Goal: Information Seeking & Learning: Check status

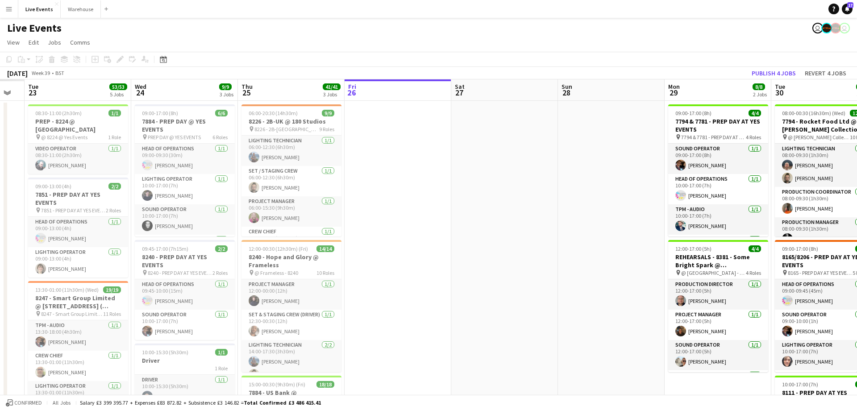
drag, startPoint x: 219, startPoint y: 88, endPoint x: 427, endPoint y: 104, distance: 208.2
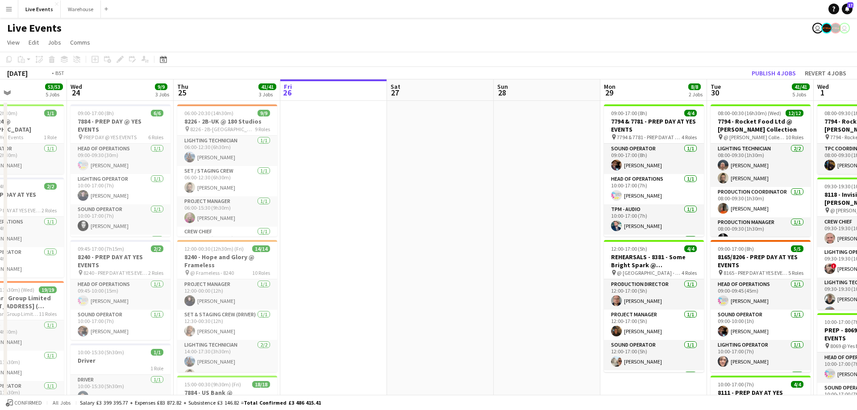
drag, startPoint x: 259, startPoint y: 98, endPoint x: 451, endPoint y: 105, distance: 192.6
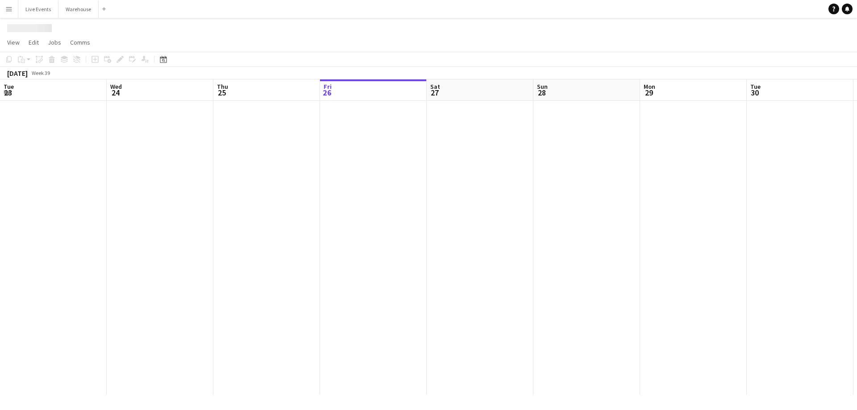
scroll to position [0, 213]
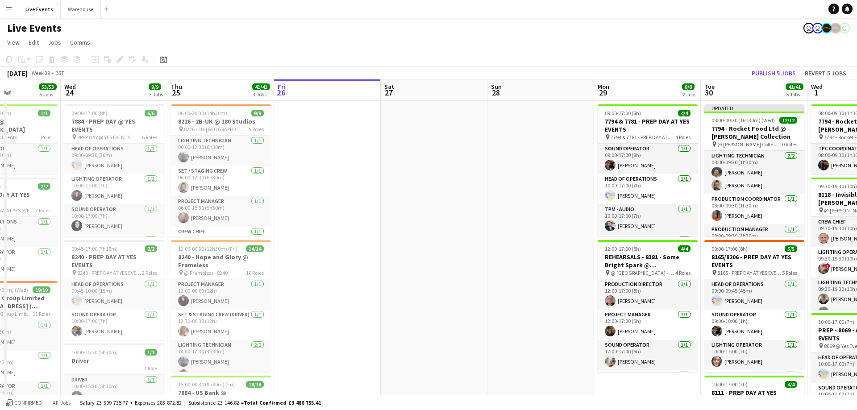
drag, startPoint x: 147, startPoint y: 95, endPoint x: 330, endPoint y: 104, distance: 182.4
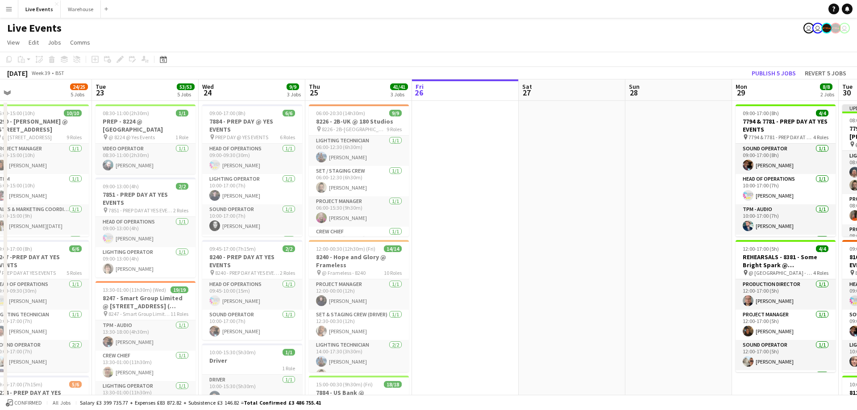
drag, startPoint x: 256, startPoint y: 96, endPoint x: 311, endPoint y: 100, distance: 55.5
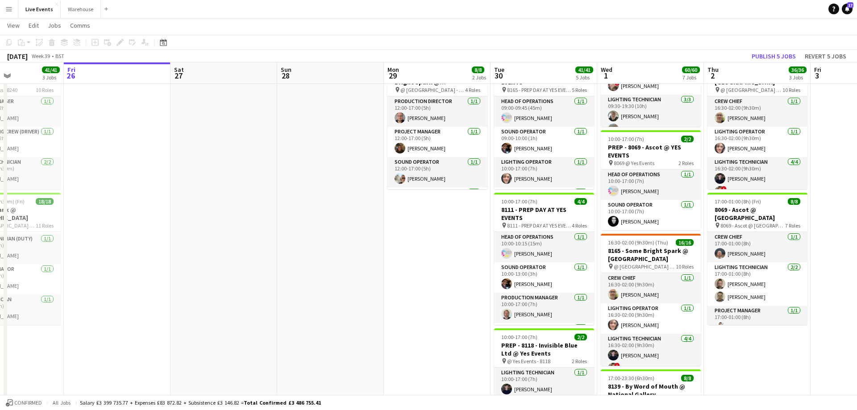
scroll to position [0, 408]
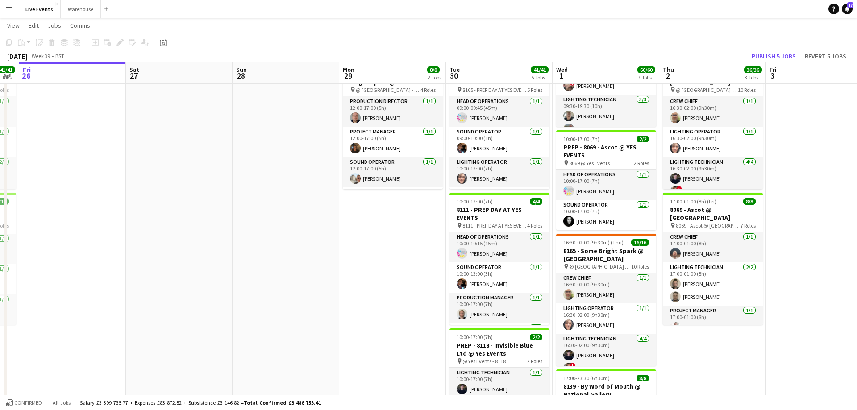
drag, startPoint x: 631, startPoint y: 77, endPoint x: 262, endPoint y: 77, distance: 368.8
click at [262, 77] on app-calendar-viewport "Mon 22 24/25 5 Jobs Tue 23 53/53 5 Jobs Wed 24 9/9 3 Jobs Thu 25 41/41 3 Jobs F…" at bounding box center [428, 323] width 857 height 940
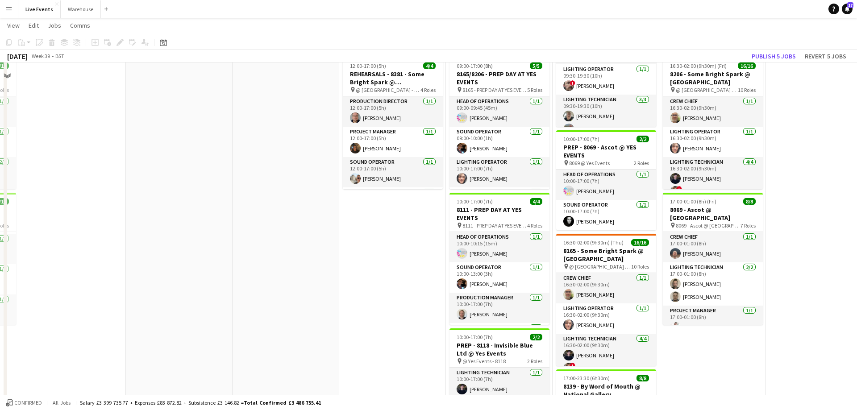
scroll to position [0, 0]
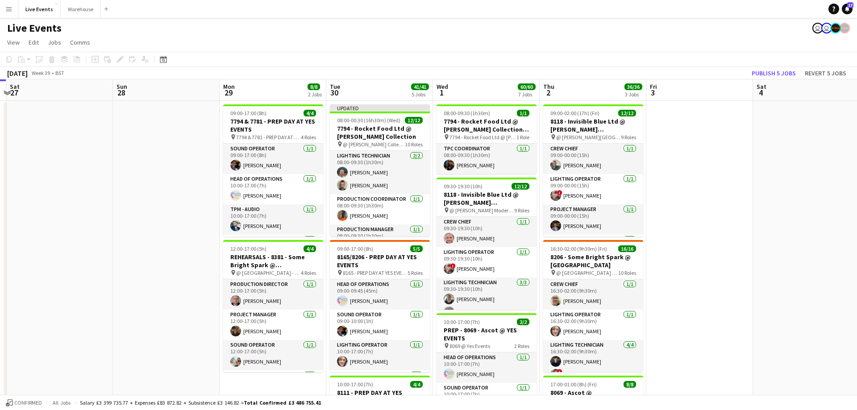
drag, startPoint x: 514, startPoint y: 94, endPoint x: 380, endPoint y: 95, distance: 134.0
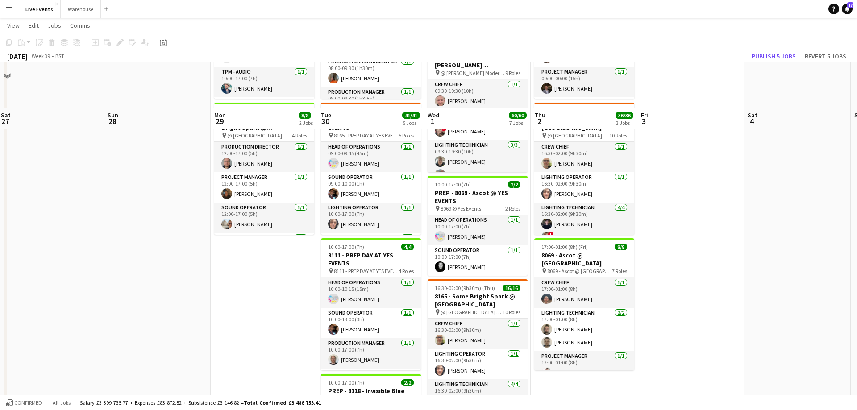
scroll to position [182, 0]
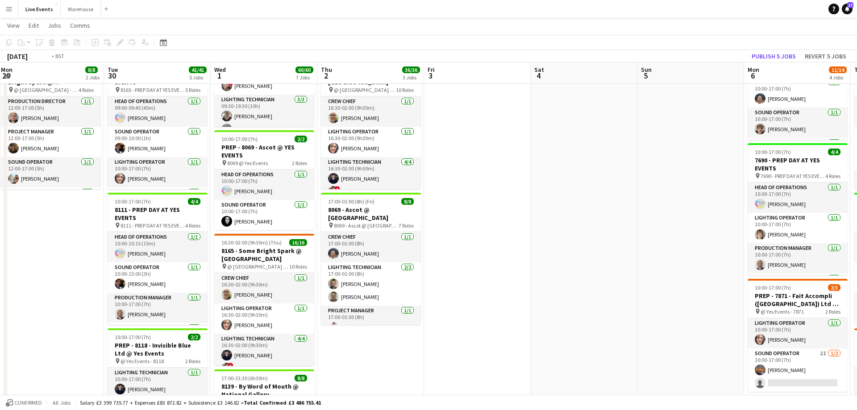
drag, startPoint x: 716, startPoint y: 79, endPoint x: 277, endPoint y: 97, distance: 439.3
click at [271, 98] on app-calendar-viewport "Fri 26 Sat 27 Sun 28 Mon 29 8/8 2 Jobs Tue 30 41/41 5 Jobs Wed 1 60/60 7 Jobs T…" at bounding box center [428, 323] width 857 height 940
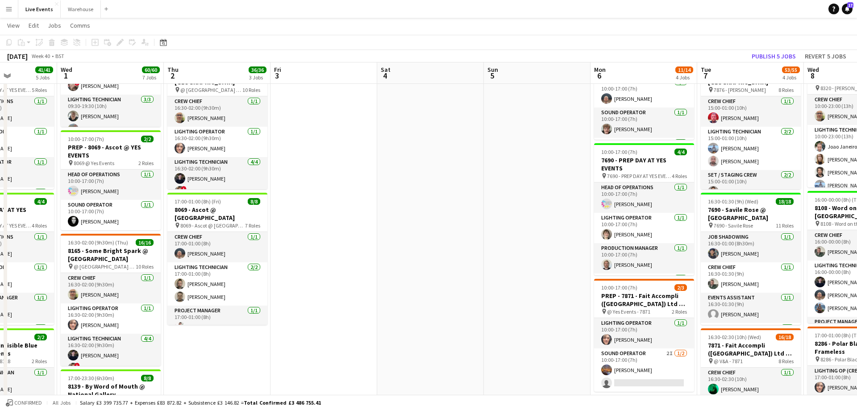
drag, startPoint x: 673, startPoint y: 73, endPoint x: 220, endPoint y: 54, distance: 453.6
click at [217, 56] on app-calendar "Copy Paste Paste Ctrl+V Paste with crew Ctrl+Shift+V Paste linked Job [GEOGRAPH…" at bounding box center [428, 323] width 857 height 940
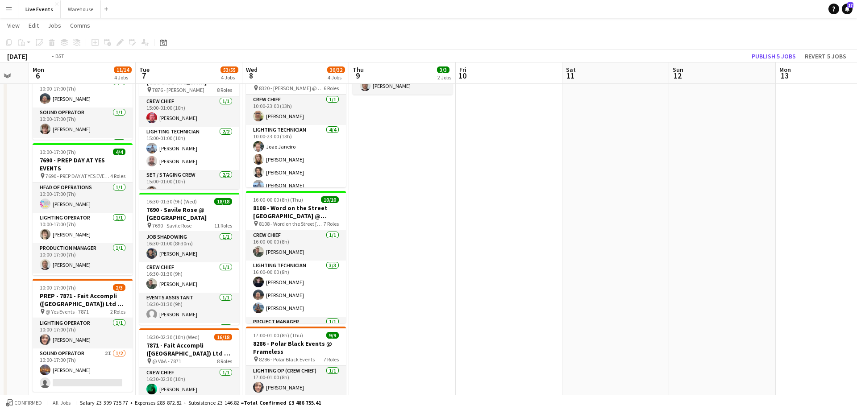
drag, startPoint x: 664, startPoint y: 75, endPoint x: 205, endPoint y: 76, distance: 459.0
click at [203, 76] on app-calendar-viewport "Thu 2 36/36 3 Jobs Fri 3 Sat 4 Sun 5 Mon 6 11/14 4 Jobs Tue 7 53/55 4 Jobs Wed …" at bounding box center [428, 323] width 857 height 940
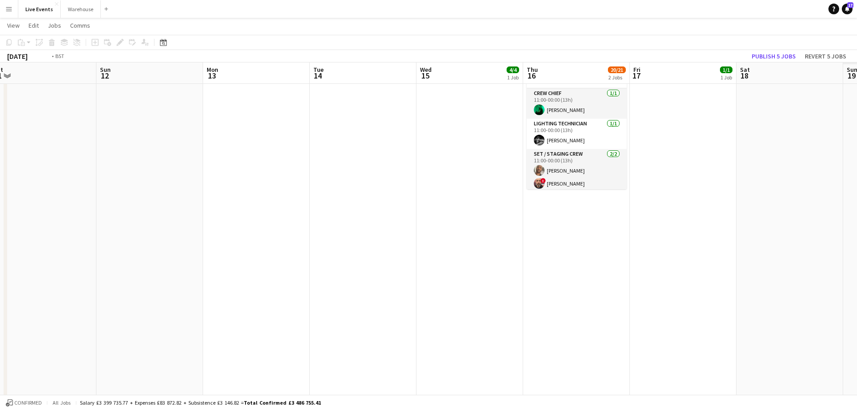
drag, startPoint x: 639, startPoint y: 80, endPoint x: 85, endPoint y: 84, distance: 554.2
click at [85, 84] on app-calendar-viewport "Tue 7 53/55 4 Jobs Wed 8 30/32 4 Jobs Thu 9 3/3 2 Jobs Fri 10 Sat 11 Sun 12 Mon…" at bounding box center [428, 323] width 857 height 940
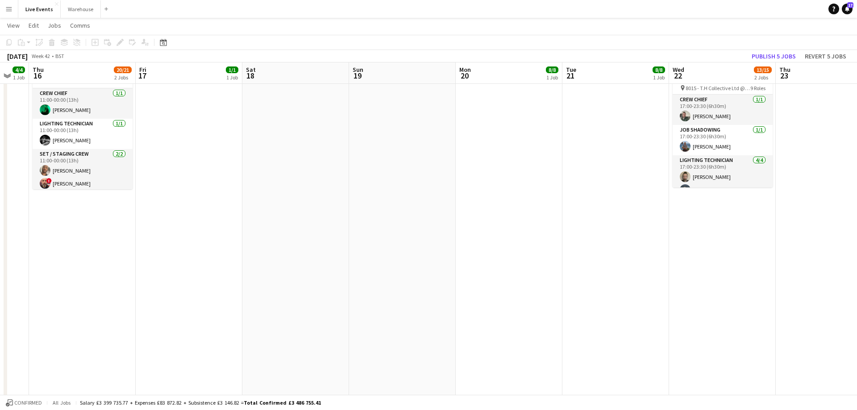
scroll to position [0, 336]
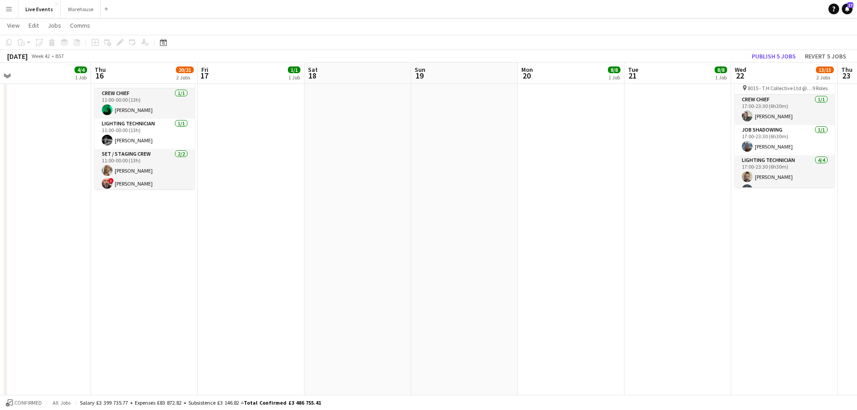
drag, startPoint x: 534, startPoint y: 75, endPoint x: 159, endPoint y: 78, distance: 375.5
click at [124, 79] on app-calendar-viewport "Sun 12 Mon 13 Tue 14 Wed 15 4/4 1 Job Thu 16 20/21 2 Jobs Fri 17 1/1 1 Job Sat …" at bounding box center [428, 323] width 857 height 940
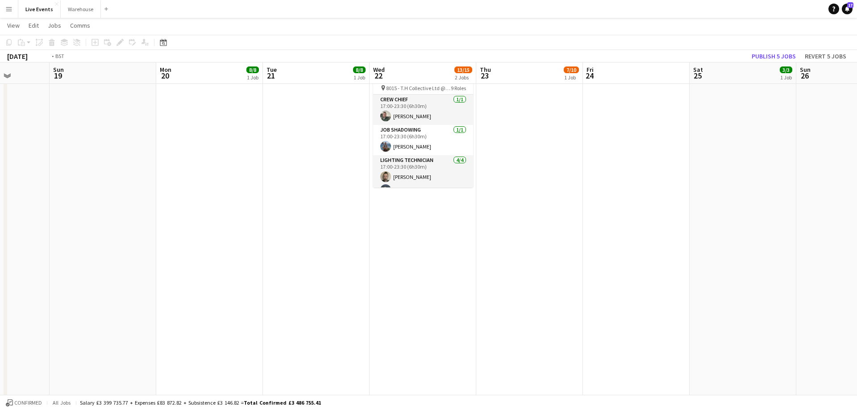
drag, startPoint x: 579, startPoint y: 79, endPoint x: 323, endPoint y: 88, distance: 255.6
click at [323, 88] on app-calendar-viewport "Wed 15 4/4 1 Job Thu 16 20/21 2 Jobs Fri 17 1/1 1 Job Sat 18 Sun 19 Mon 20 8/8 …" at bounding box center [428, 323] width 857 height 940
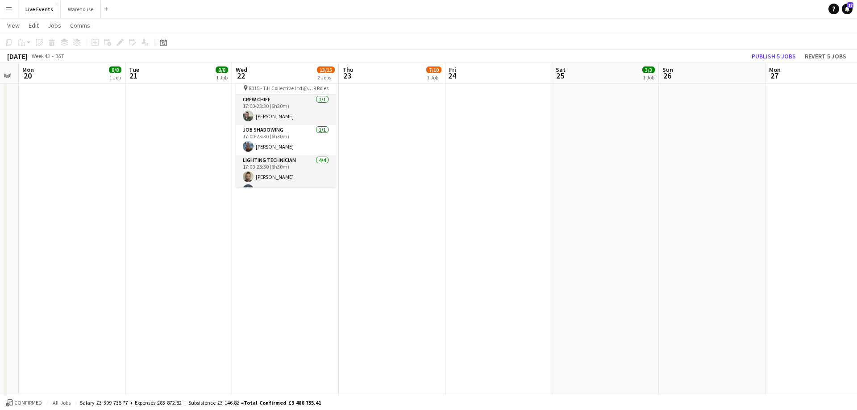
drag, startPoint x: 551, startPoint y: 79, endPoint x: 370, endPoint y: 78, distance: 181.3
click at [385, 76] on app-calendar-viewport "Fri 17 1/1 1 Job Sat 18 Sun 19 Mon 20 8/8 1 Job Tue 21 8/8 1 Job Wed 22 13/15 2…" at bounding box center [428, 323] width 857 height 940
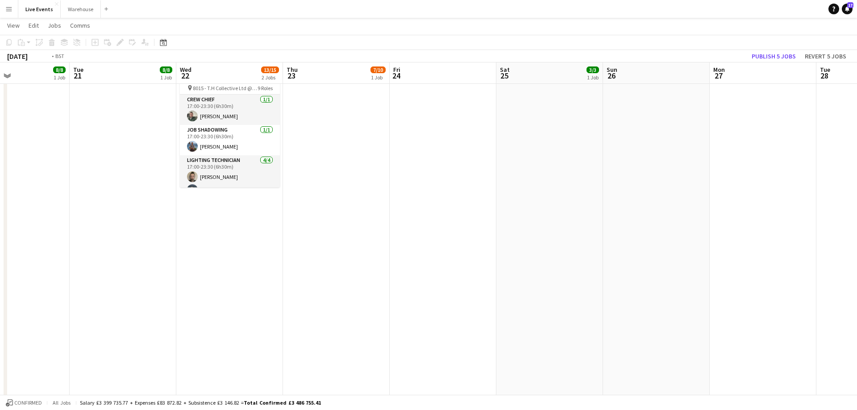
scroll to position [0, 258]
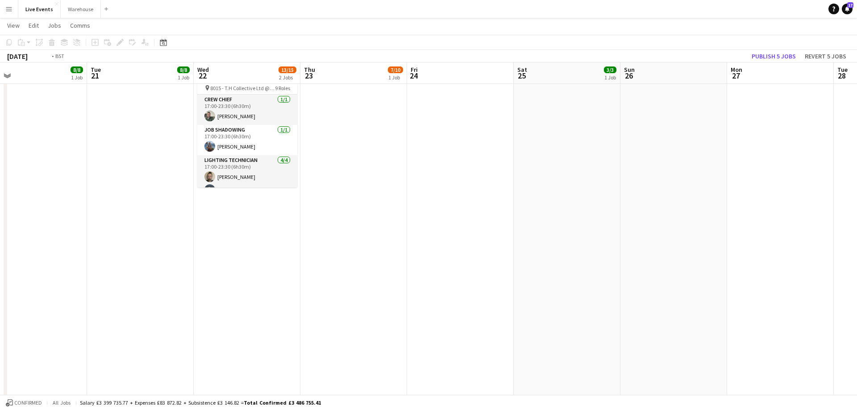
drag, startPoint x: 263, startPoint y: 73, endPoint x: 541, endPoint y: 85, distance: 278.0
click at [544, 85] on app-calendar-viewport "Sat 18 Sun 19 Mon 20 8/8 1 Job Tue 21 8/8 1 Job Wed 22 13/15 2 Jobs Thu 23 7/10…" at bounding box center [428, 323] width 857 height 940
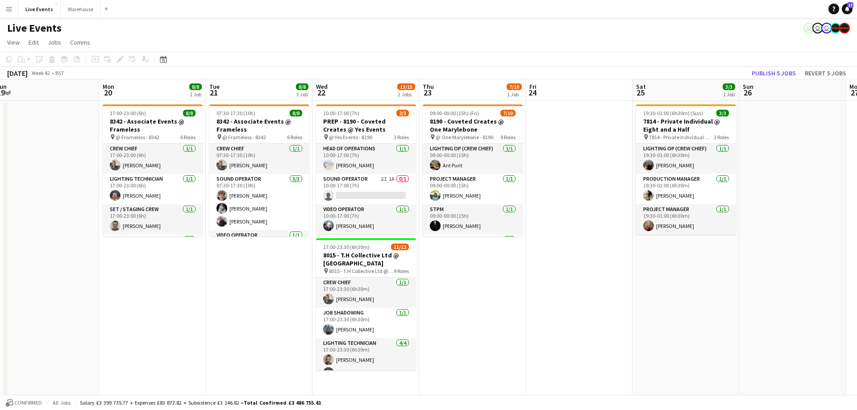
scroll to position [0, 202]
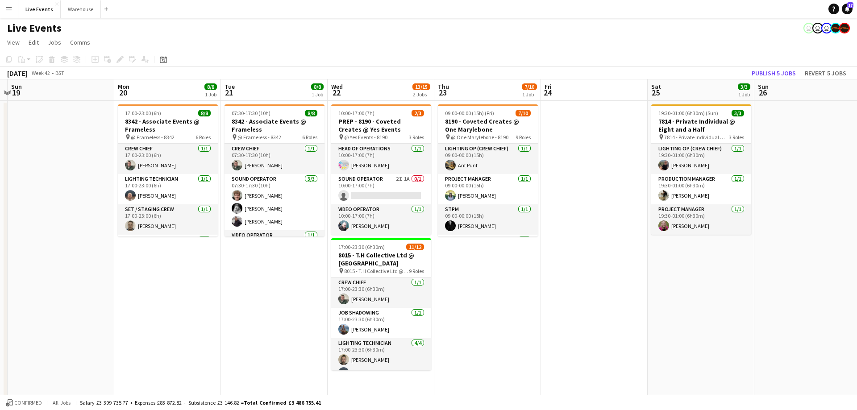
drag, startPoint x: 313, startPoint y: 93, endPoint x: 384, endPoint y: 100, distance: 70.9
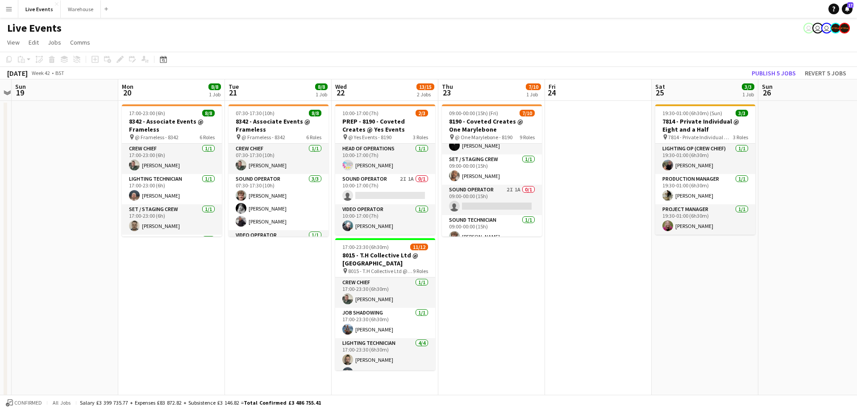
scroll to position [0, 0]
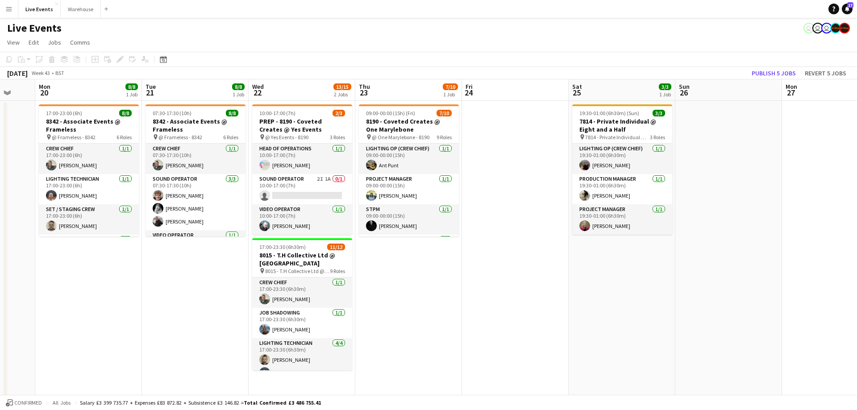
drag, startPoint x: 619, startPoint y: 93, endPoint x: 324, endPoint y: 123, distance: 297.1
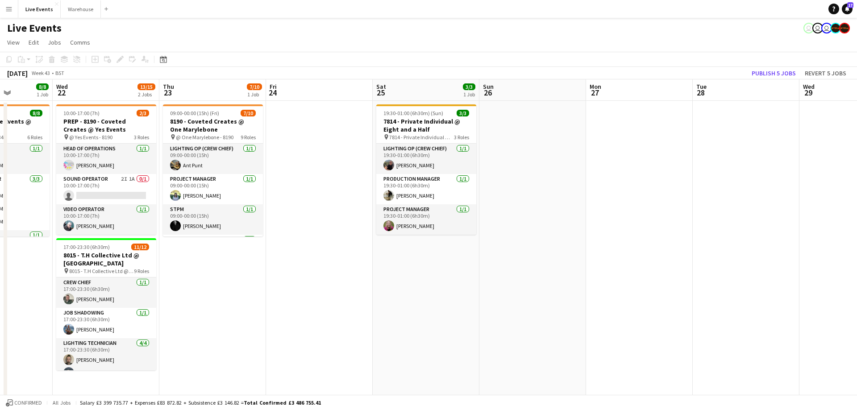
drag, startPoint x: 560, startPoint y: 101, endPoint x: 275, endPoint y: 100, distance: 285.3
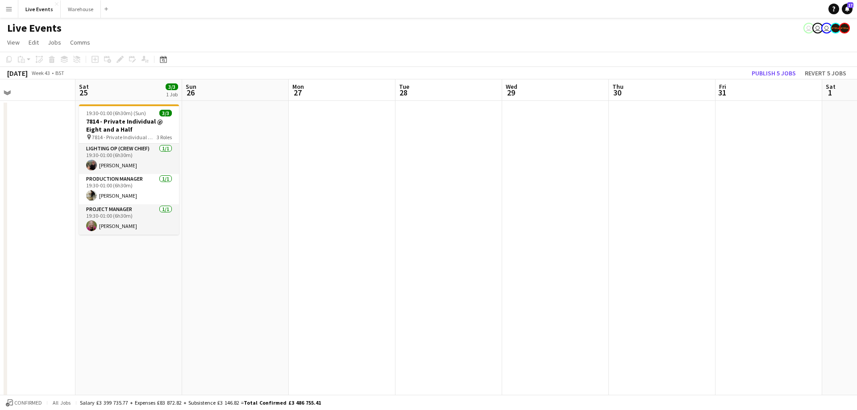
drag, startPoint x: 418, startPoint y: 93, endPoint x: 330, endPoint y: 98, distance: 89.0
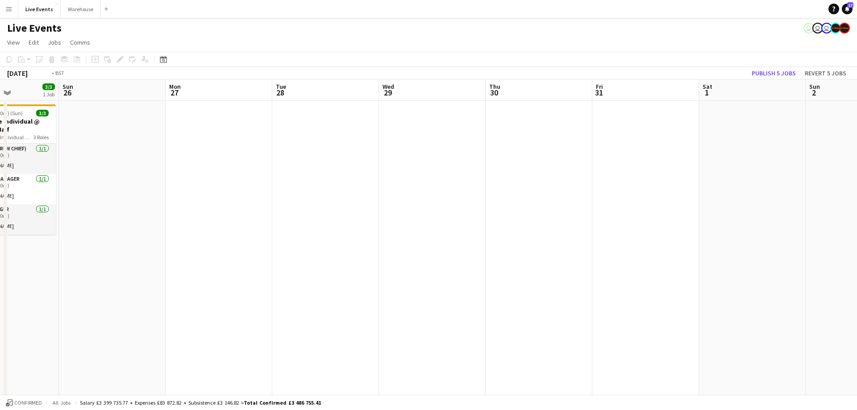
drag, startPoint x: 530, startPoint y: 99, endPoint x: 383, endPoint y: 83, distance: 148.7
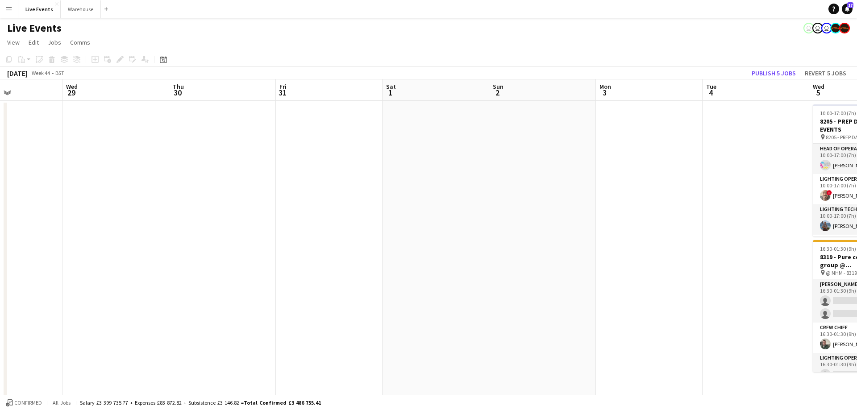
drag, startPoint x: 560, startPoint y: 89, endPoint x: 204, endPoint y: 97, distance: 356.4
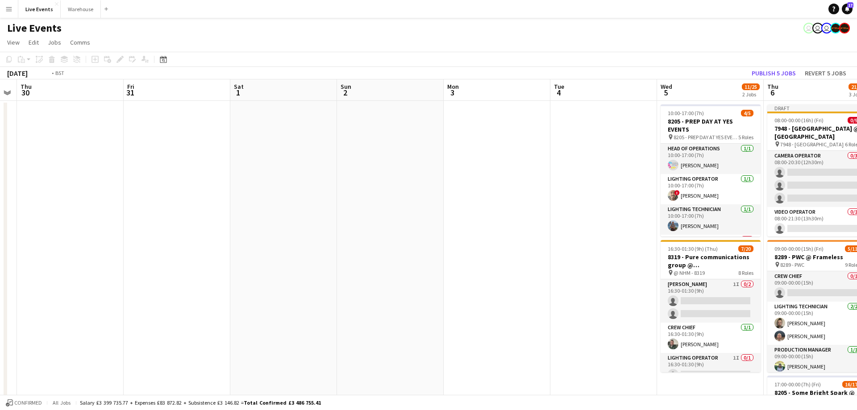
scroll to position [0, 331]
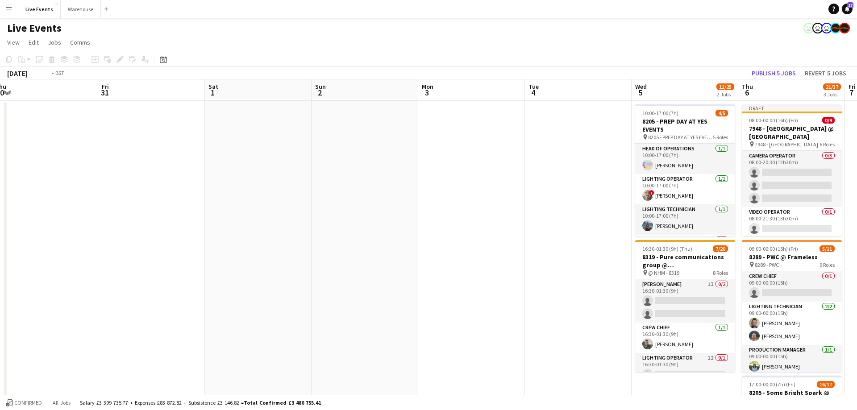
drag, startPoint x: 665, startPoint y: 89, endPoint x: 247, endPoint y: 83, distance: 418.4
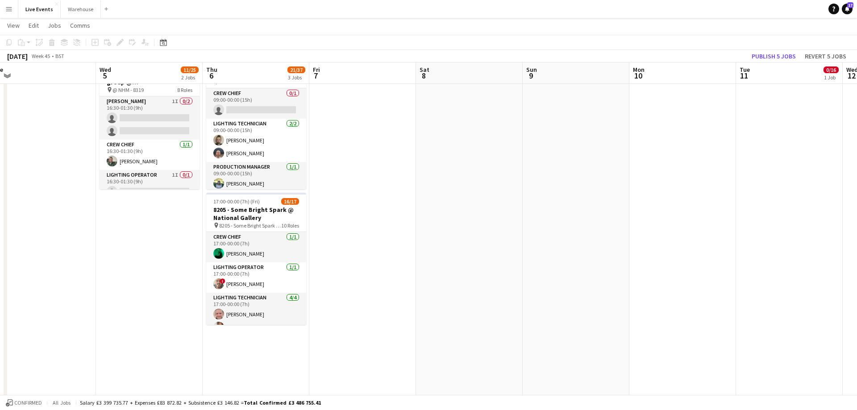
scroll to position [0, 0]
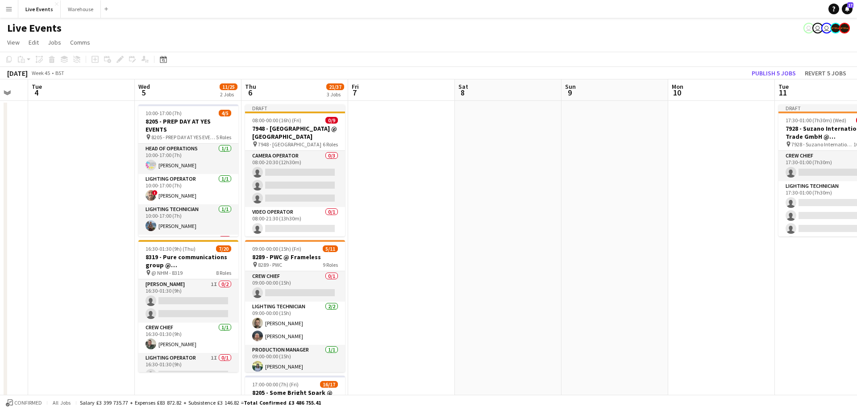
drag, startPoint x: 678, startPoint y: 91, endPoint x: 75, endPoint y: 94, distance: 603.3
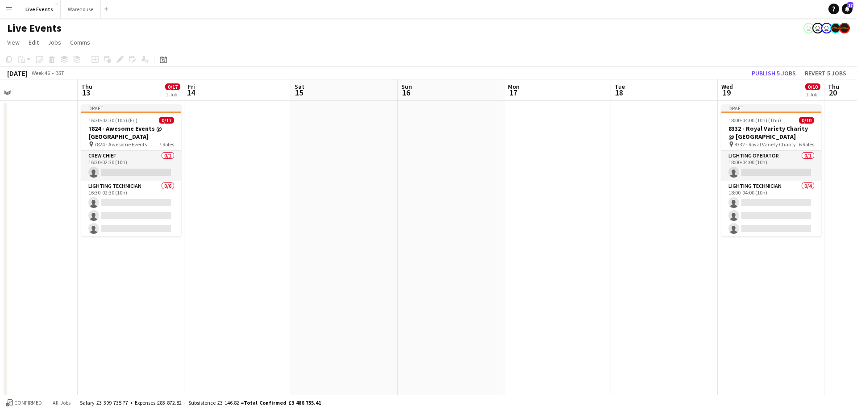
drag, startPoint x: 133, startPoint y: 100, endPoint x: -63, endPoint y: 92, distance: 196.6
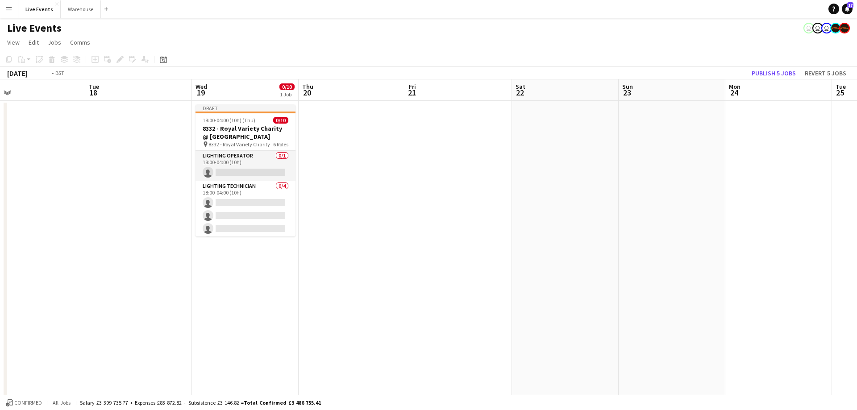
drag, startPoint x: 511, startPoint y: 83, endPoint x: 95, endPoint y: 107, distance: 417.3
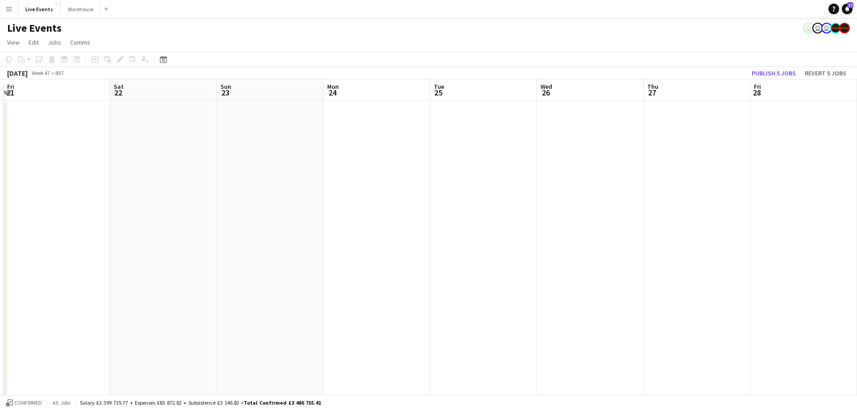
drag, startPoint x: 571, startPoint y: 89, endPoint x: -337, endPoint y: 189, distance: 912.8
drag, startPoint x: 503, startPoint y: 92, endPoint x: -175, endPoint y: 121, distance: 678.4
drag, startPoint x: 231, startPoint y: 100, endPoint x: 473, endPoint y: 95, distance: 242.5
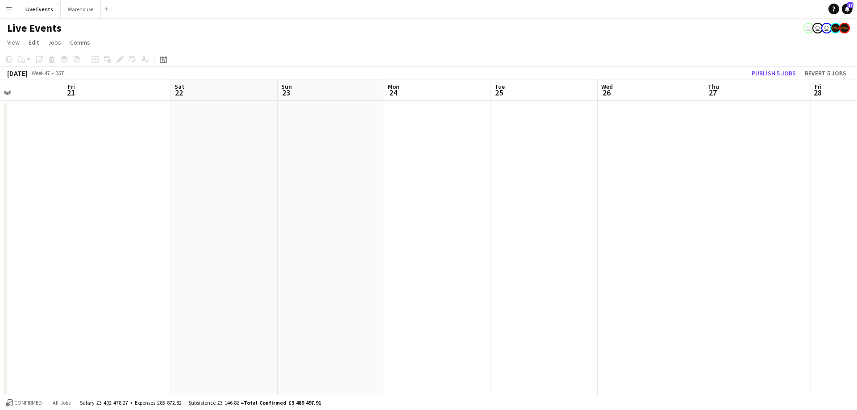
drag, startPoint x: 319, startPoint y: 88, endPoint x: 677, endPoint y: 88, distance: 358.1
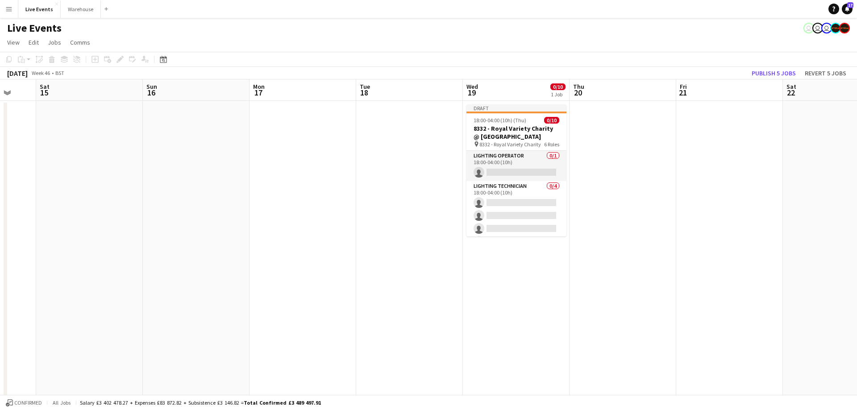
drag, startPoint x: 349, startPoint y: 99, endPoint x: 772, endPoint y: 87, distance: 422.6
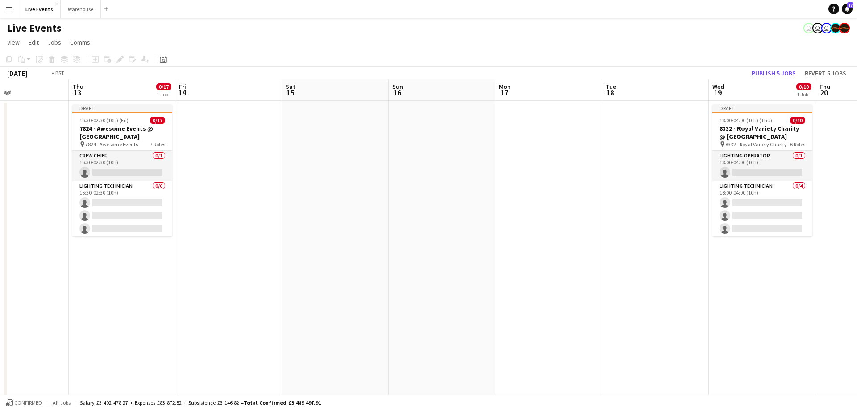
drag, startPoint x: 509, startPoint y: 85, endPoint x: 839, endPoint y: 85, distance: 330.4
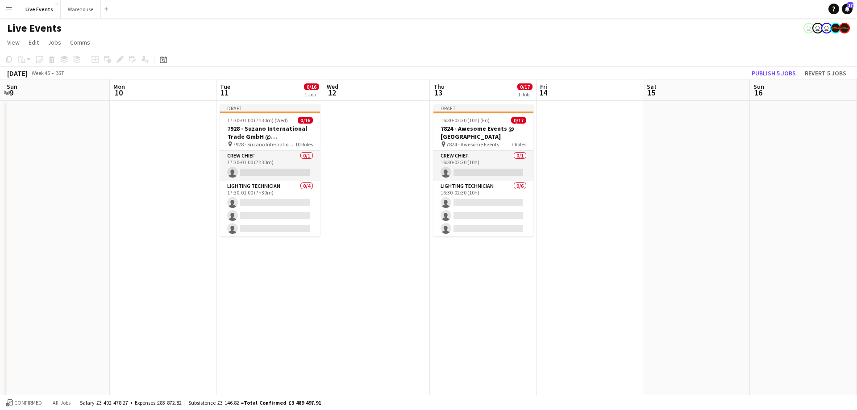
drag, startPoint x: 405, startPoint y: 93, endPoint x: 832, endPoint y: 101, distance: 427.4
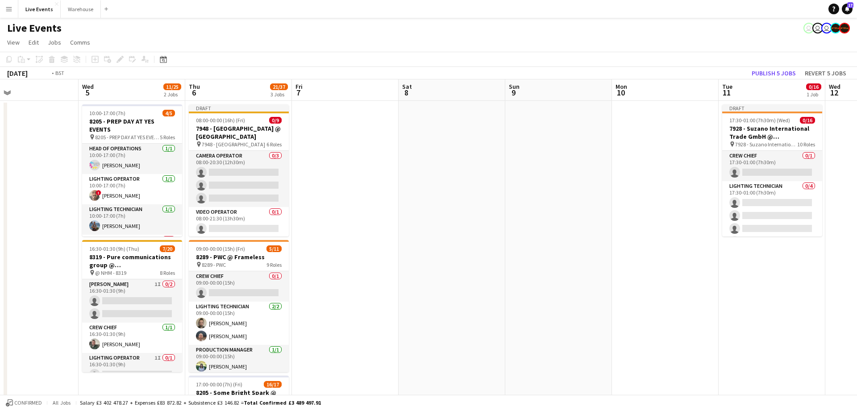
drag, startPoint x: 472, startPoint y: 93, endPoint x: 797, endPoint y: 92, distance: 325.5
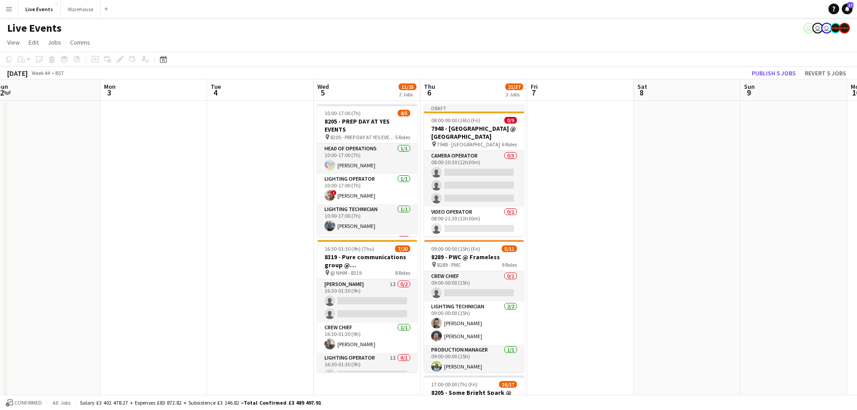
drag, startPoint x: 526, startPoint y: 88, endPoint x: 779, endPoint y: 107, distance: 253.8
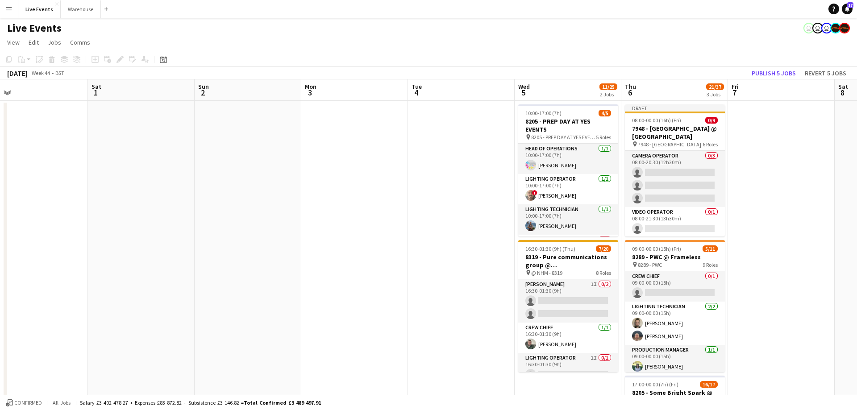
click at [449, 96] on app-board-header-date "Tue 4" at bounding box center [461, 89] width 107 height 21
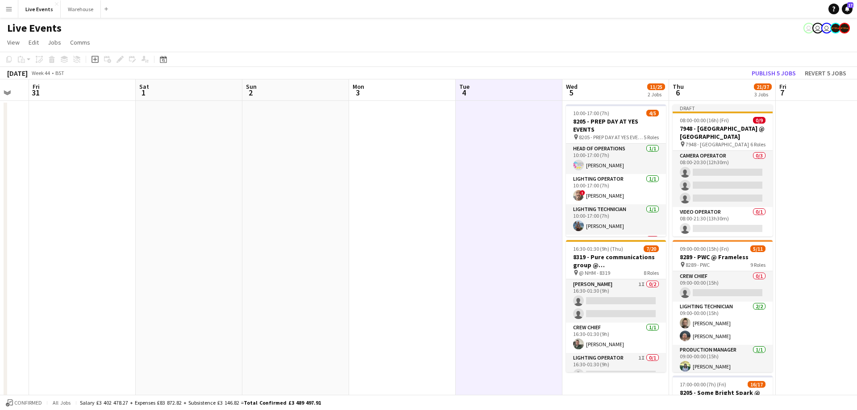
drag, startPoint x: 451, startPoint y: 96, endPoint x: 726, endPoint y: 114, distance: 276.1
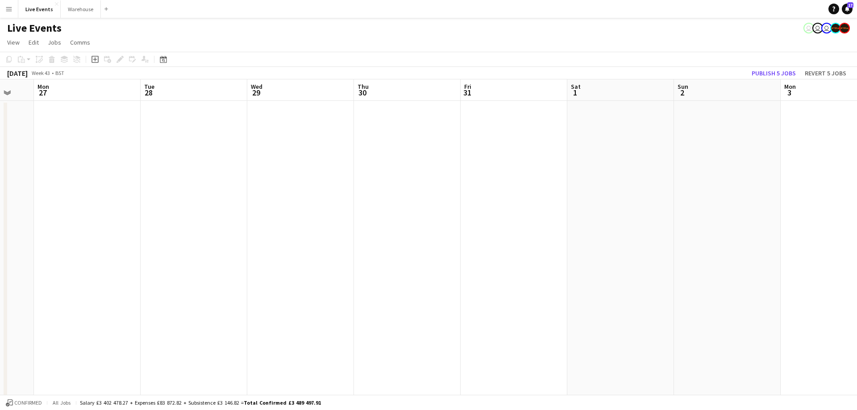
drag, startPoint x: 733, startPoint y: 105, endPoint x: 785, endPoint y: 105, distance: 52.2
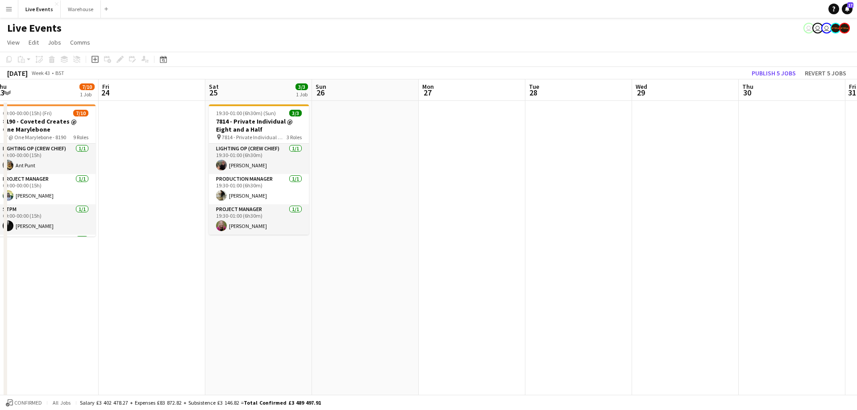
drag, startPoint x: 538, startPoint y: 90, endPoint x: 841, endPoint y: 100, distance: 303.4
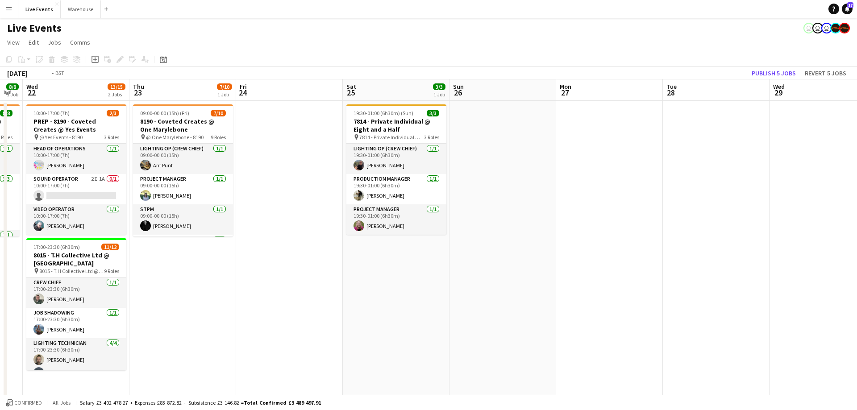
drag, startPoint x: 514, startPoint y: 88, endPoint x: 784, endPoint y: 107, distance: 270.8
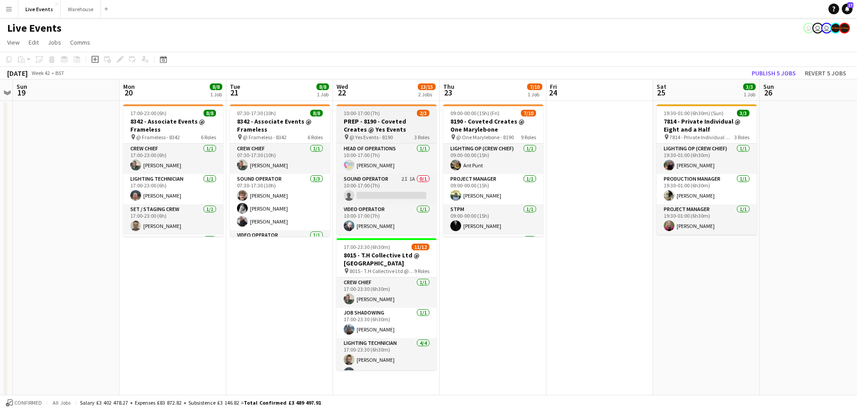
drag, startPoint x: 342, startPoint y: 90, endPoint x: 777, endPoint y: 108, distance: 435.3
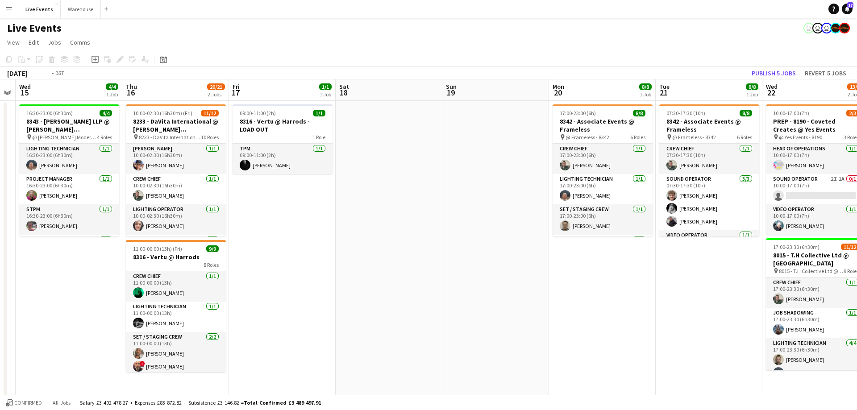
drag, startPoint x: 335, startPoint y: 108, endPoint x: 616, endPoint y: 115, distance: 281.0
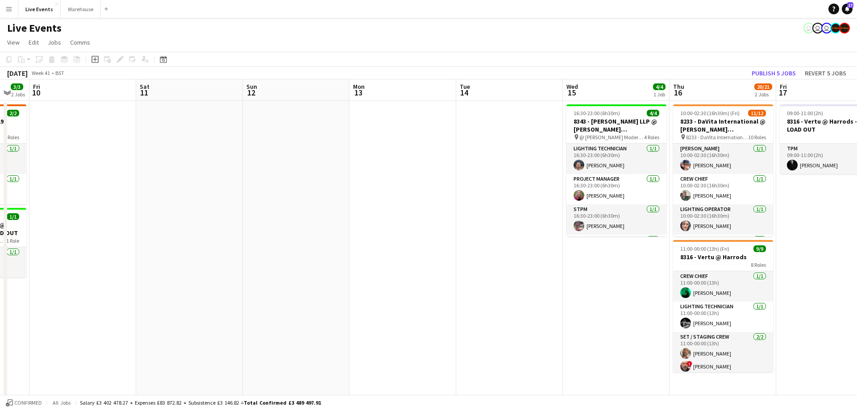
drag, startPoint x: 518, startPoint y: 92, endPoint x: 611, endPoint y: 97, distance: 93.0
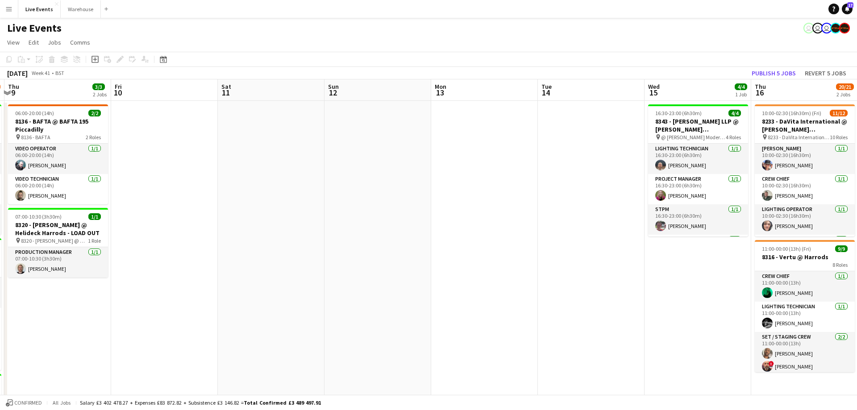
drag, startPoint x: 349, startPoint y: 93, endPoint x: 650, endPoint y: 111, distance: 301.5
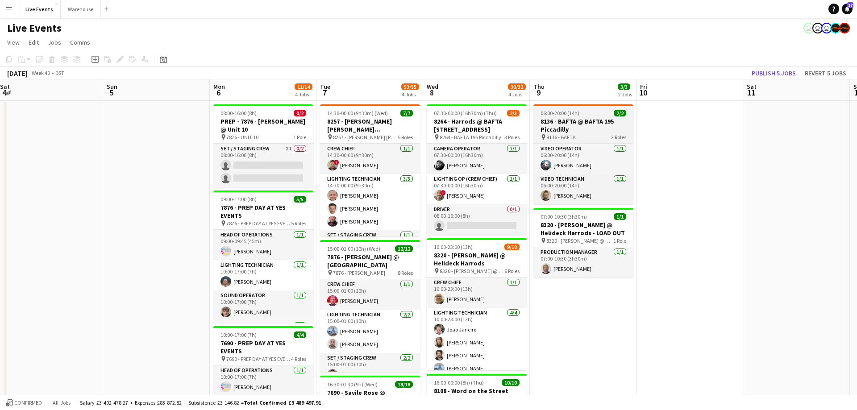
drag, startPoint x: 502, startPoint y: 99, endPoint x: 660, endPoint y: 107, distance: 157.4
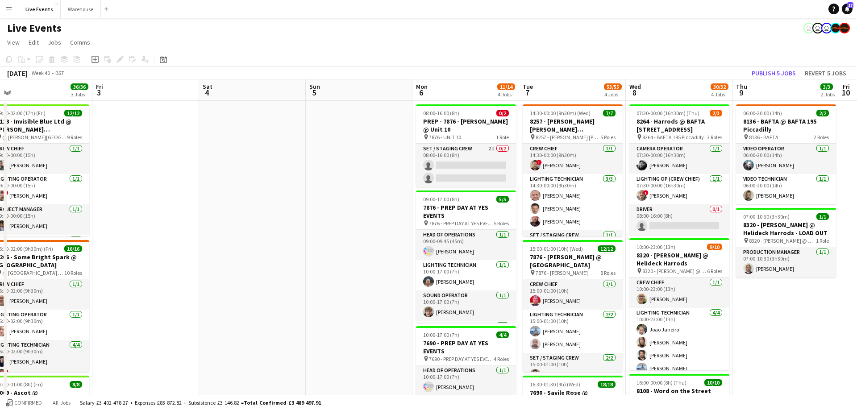
drag, startPoint x: 527, startPoint y: 95, endPoint x: 727, endPoint y: 106, distance: 200.8
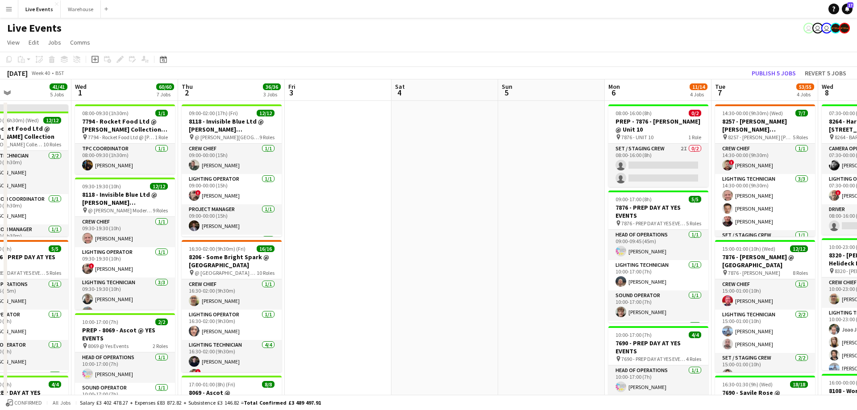
drag, startPoint x: 451, startPoint y: 96, endPoint x: 632, endPoint y: 110, distance: 181.8
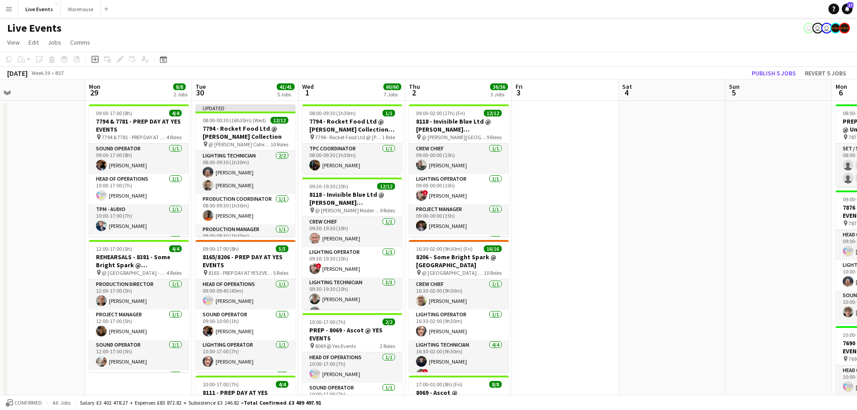
drag, startPoint x: 369, startPoint y: 86, endPoint x: 583, endPoint y: 104, distance: 214.1
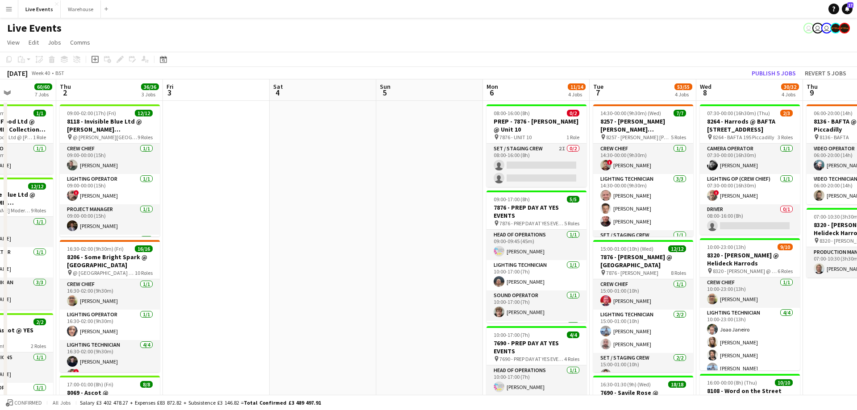
drag, startPoint x: 728, startPoint y: 86, endPoint x: 178, endPoint y: 105, distance: 550.0
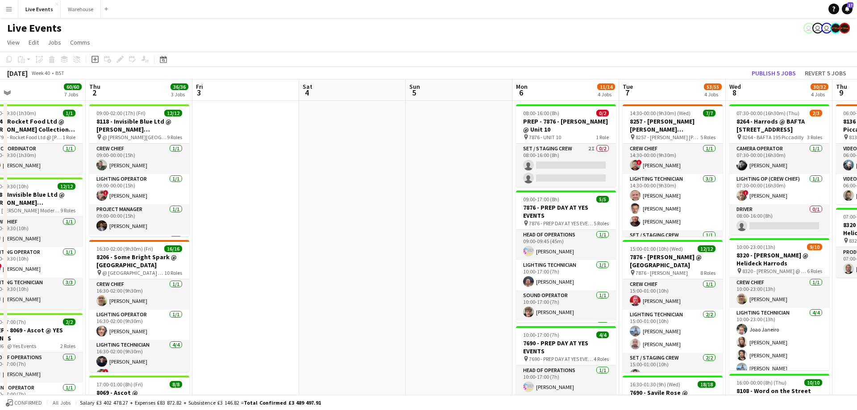
drag, startPoint x: 573, startPoint y: 90, endPoint x: 383, endPoint y: 96, distance: 190.3
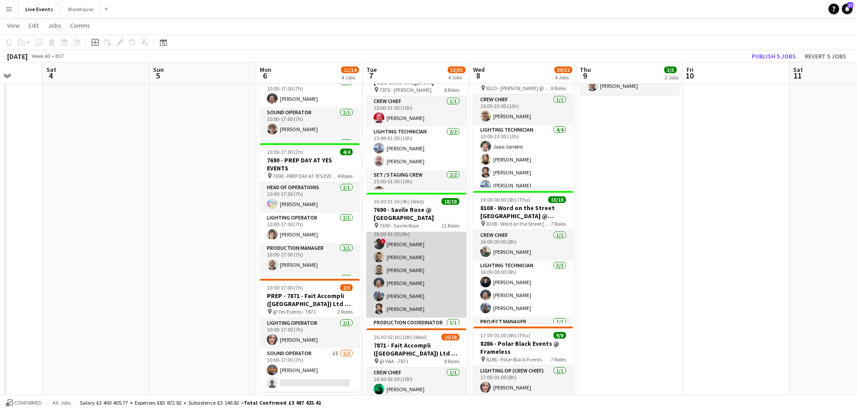
scroll to position [91, 0]
